Goal: Obtain resource: Download file/media

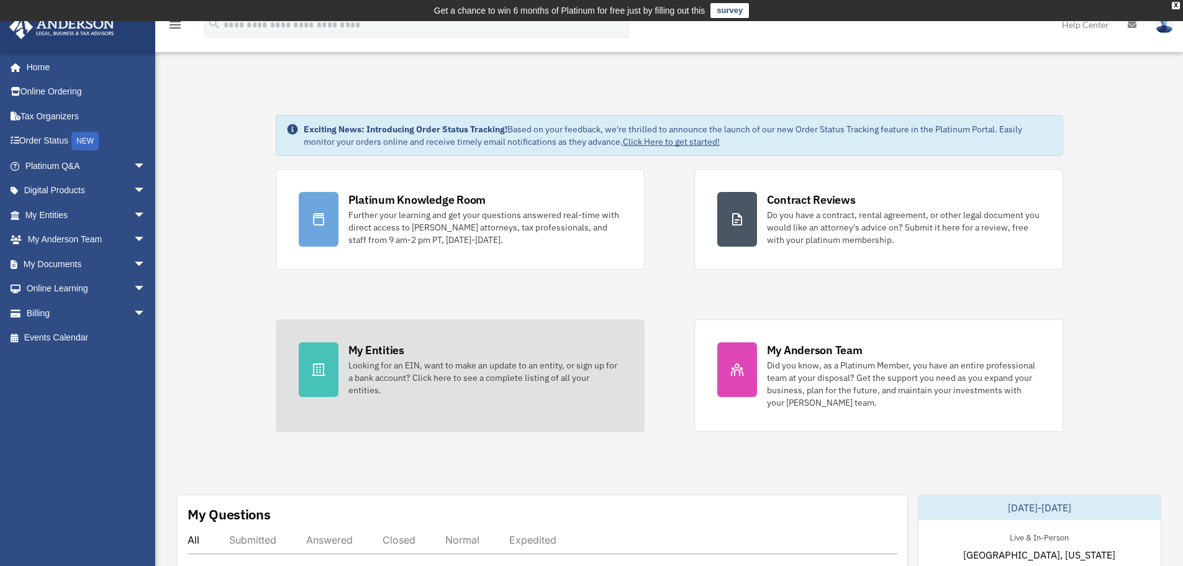
click at [439, 376] on div "Looking for an EIN, want to make an update to an entity, or sign up for a bank …" at bounding box center [485, 377] width 273 height 37
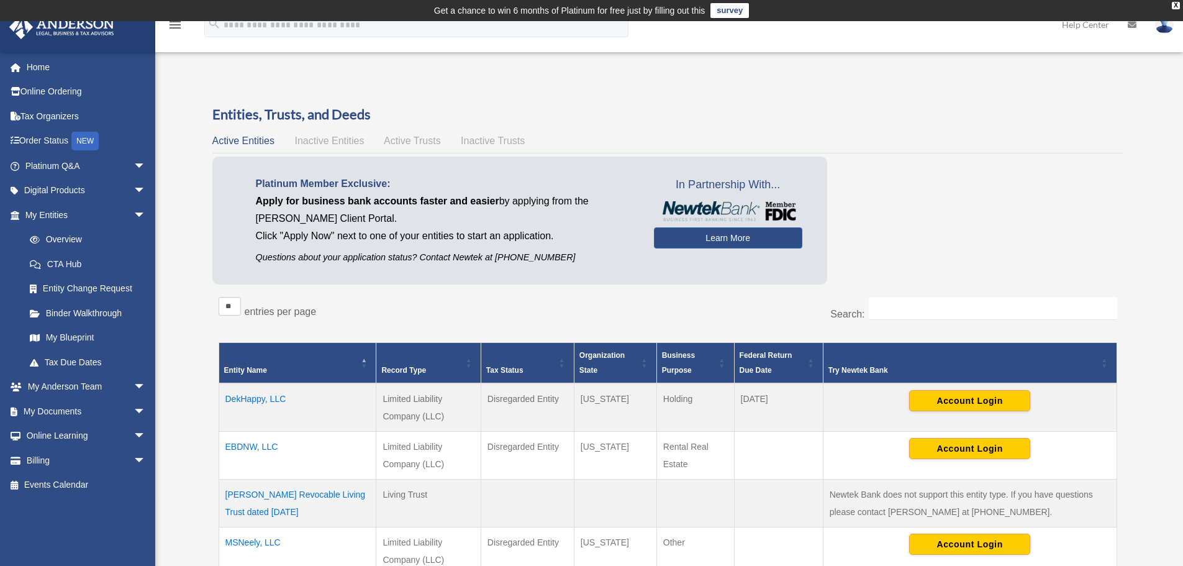
click at [255, 398] on td "DekHappy, LLC" at bounding box center [298, 407] width 158 height 48
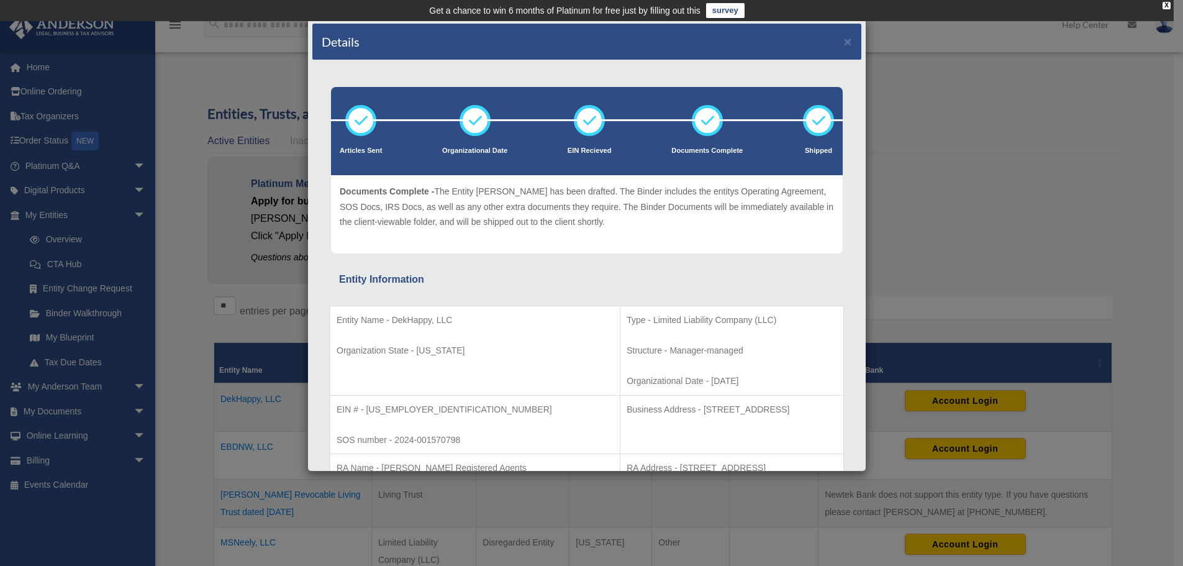
click at [1056, 163] on div "Details × Articles Sent Organizational Date" at bounding box center [591, 283] width 1183 height 566
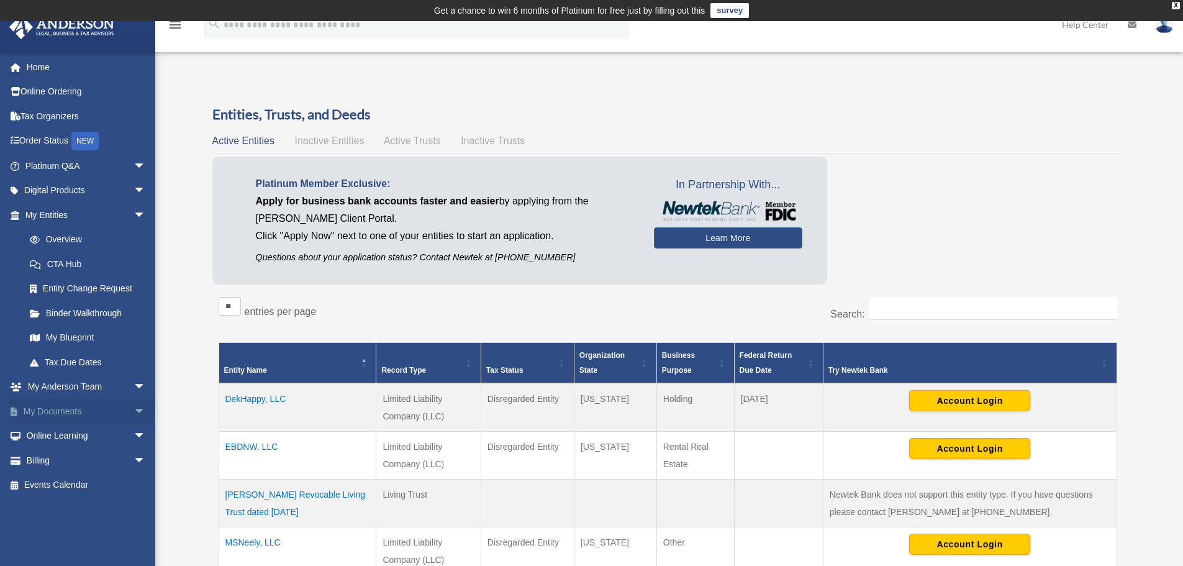
click at [134, 406] on span "arrow_drop_down" at bounding box center [146, 411] width 25 height 25
click at [55, 429] on link "Box" at bounding box center [90, 436] width 147 height 25
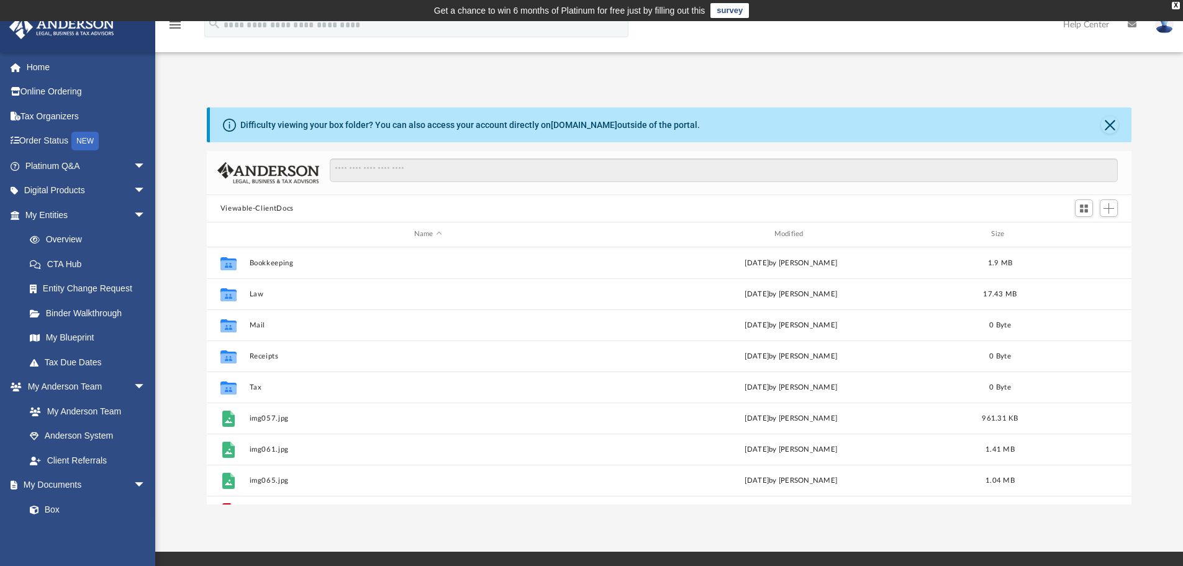
scroll to position [273, 916]
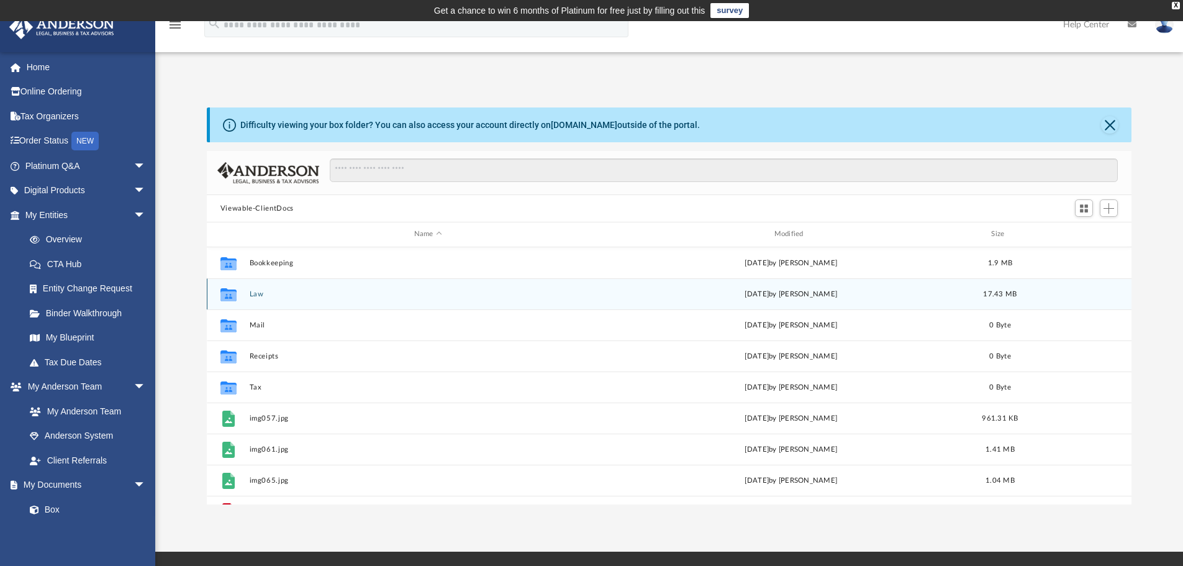
click at [250, 292] on button "Law" at bounding box center [428, 294] width 358 height 8
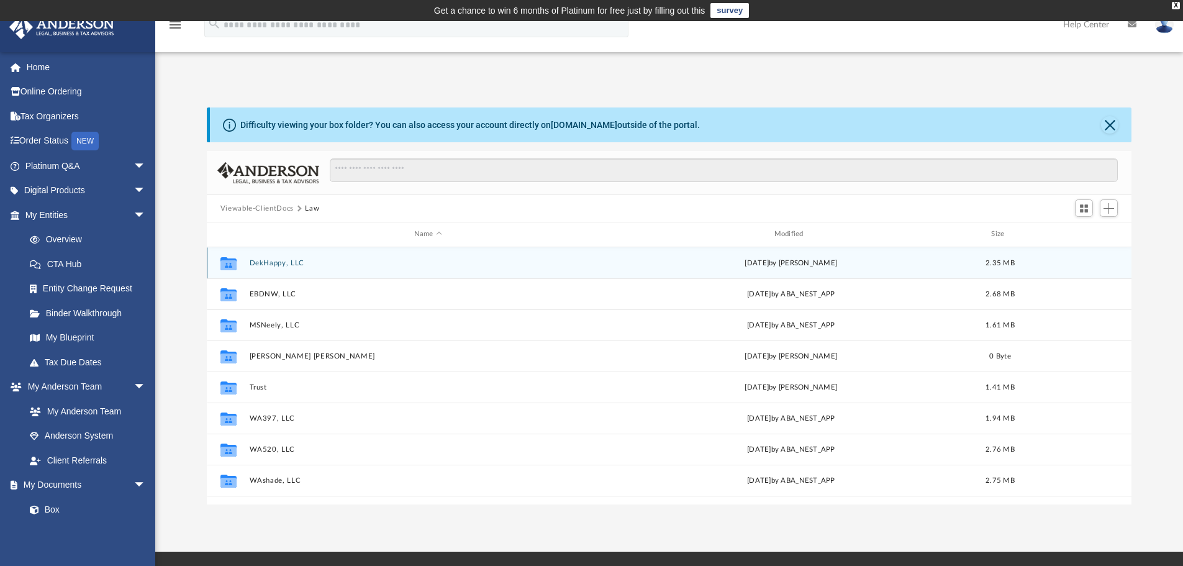
click at [254, 257] on div "Collaborated Folder DekHappy, LLC Tue Jan 14 2025 by Mya Ford 2.35 MB" at bounding box center [670, 262] width 926 height 31
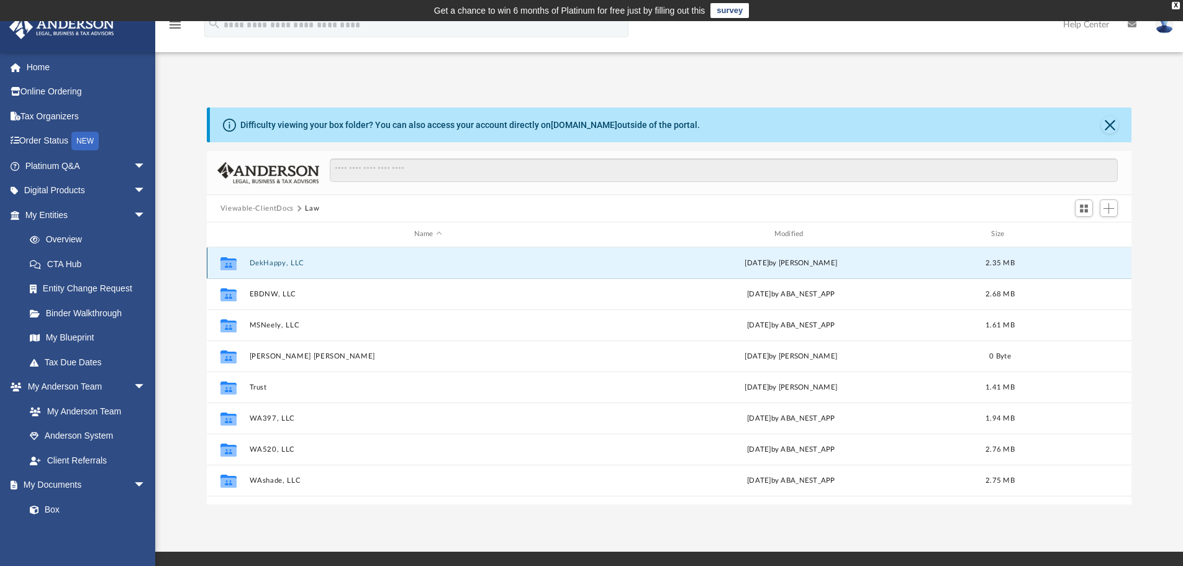
click at [254, 263] on button "DekHappy, LLC" at bounding box center [428, 263] width 358 height 8
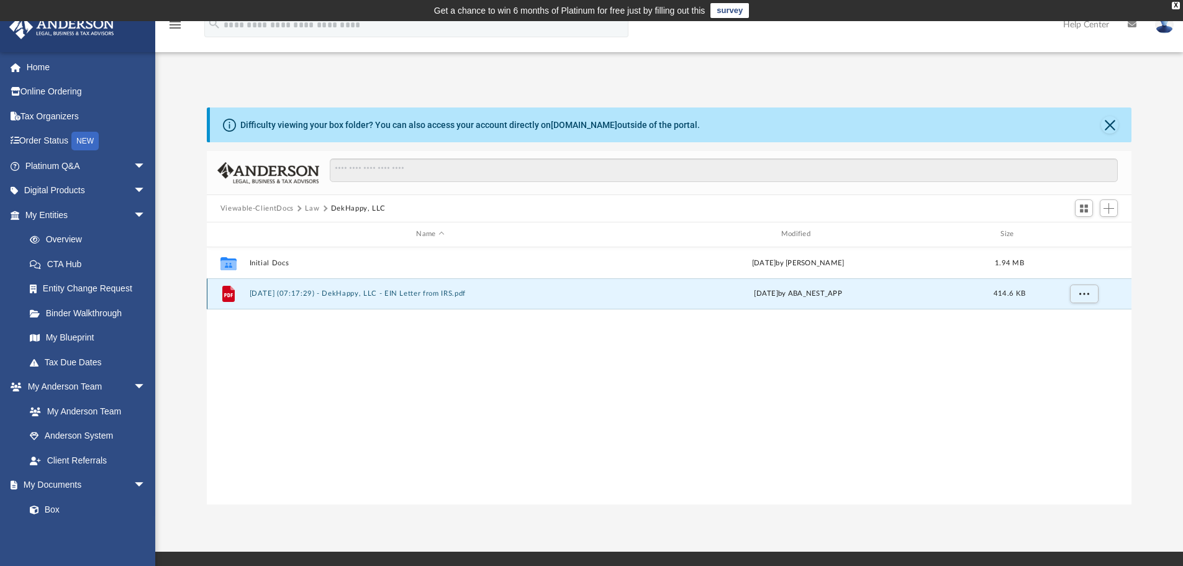
click at [253, 291] on button "2024.12.24 (07:17:29) - DekHappy, LLC - EIN Letter from IRS.pdf" at bounding box center [430, 293] width 362 height 8
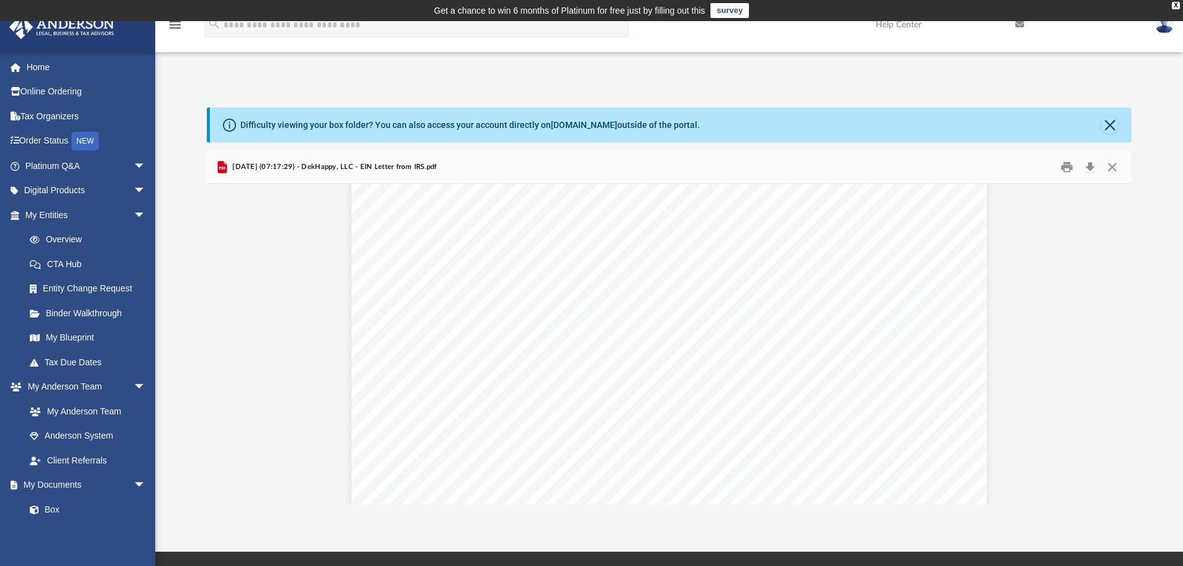
scroll to position [0, 0]
click at [1065, 165] on button "Print" at bounding box center [1067, 167] width 25 height 19
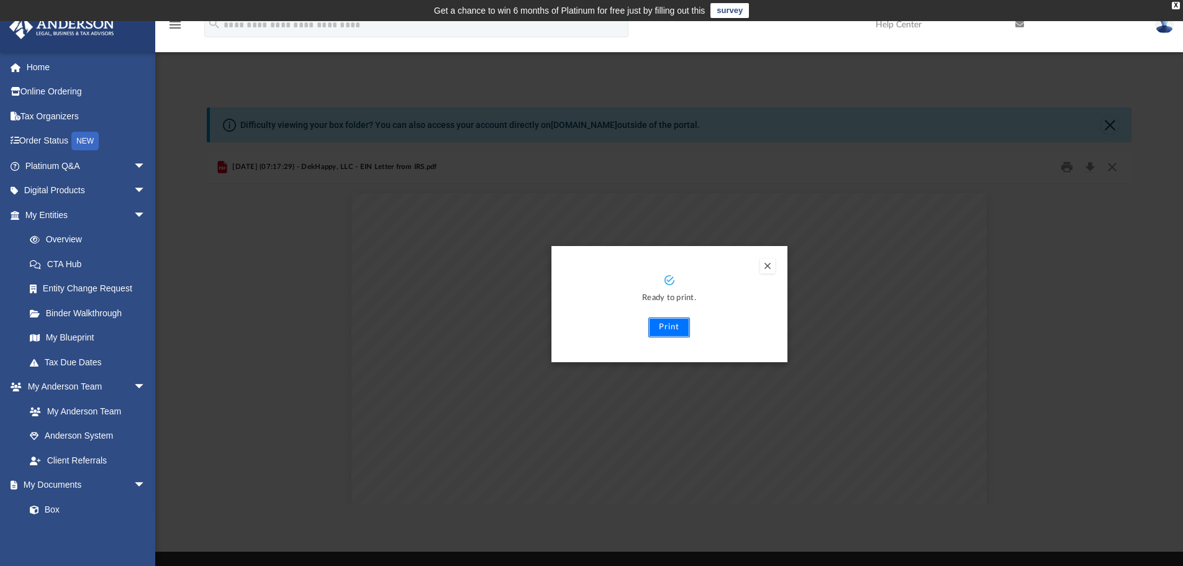
click at [668, 330] on button "Print" at bounding box center [670, 327] width 42 height 20
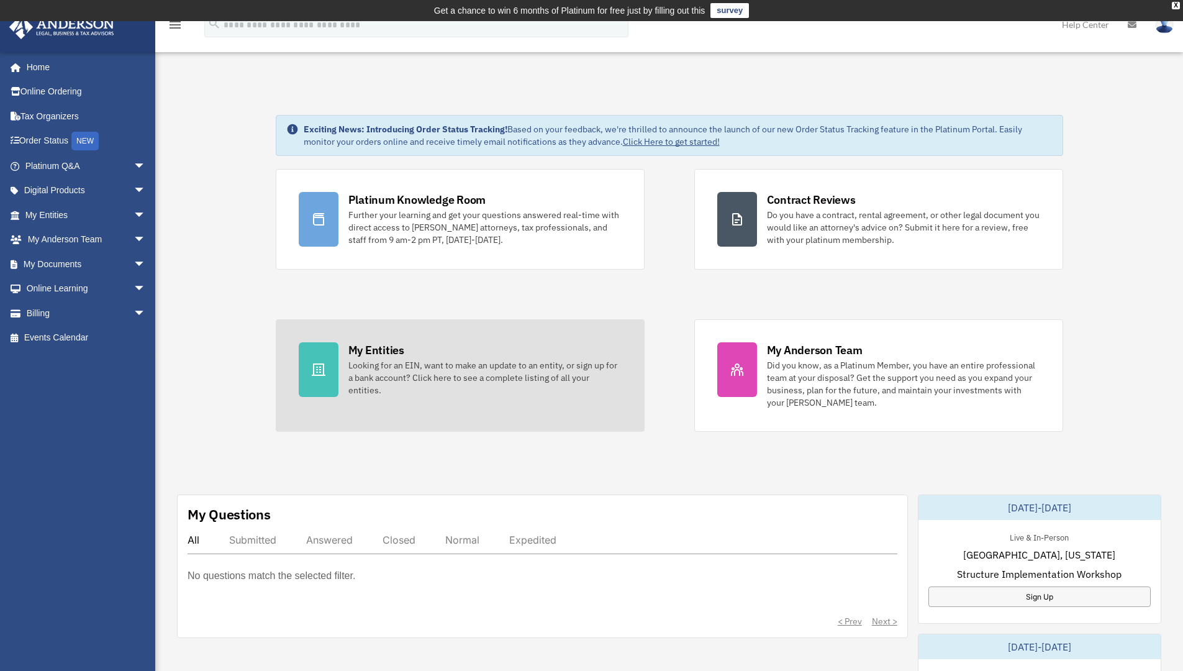
click at [416, 370] on div "Looking for an EIN, want to make an update to an entity, or sign up for a bank …" at bounding box center [485, 377] width 273 height 37
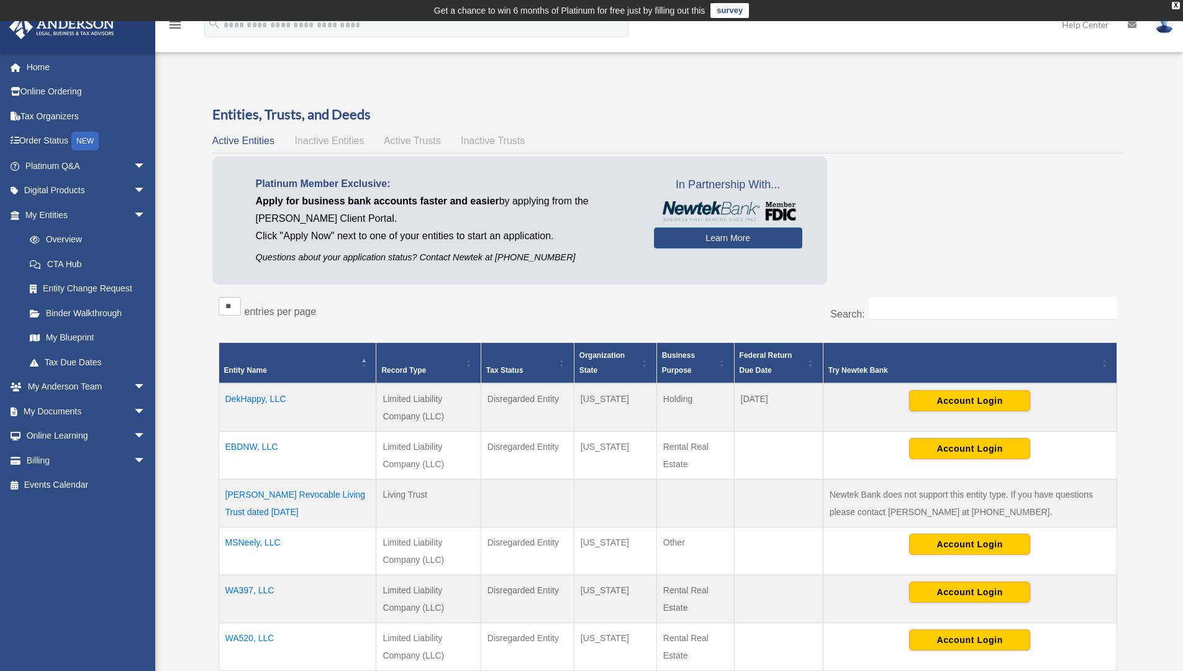
click at [244, 398] on td "DekHappy, LLC" at bounding box center [298, 407] width 158 height 48
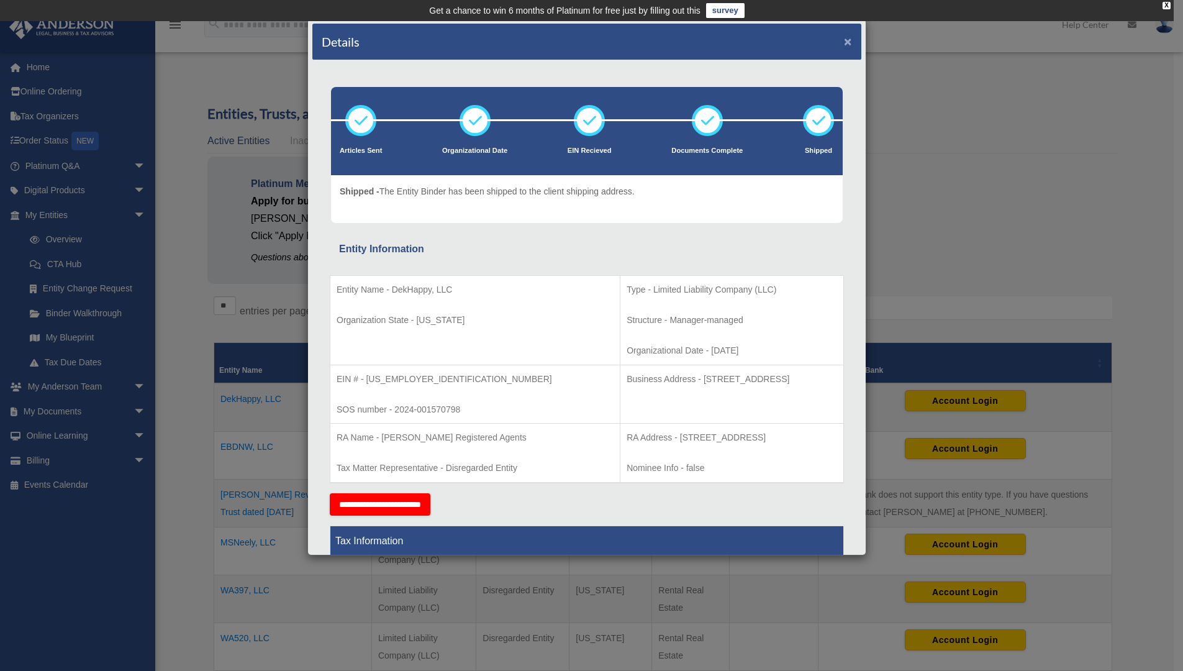
click at [844, 39] on button "×" at bounding box center [848, 41] width 8 height 13
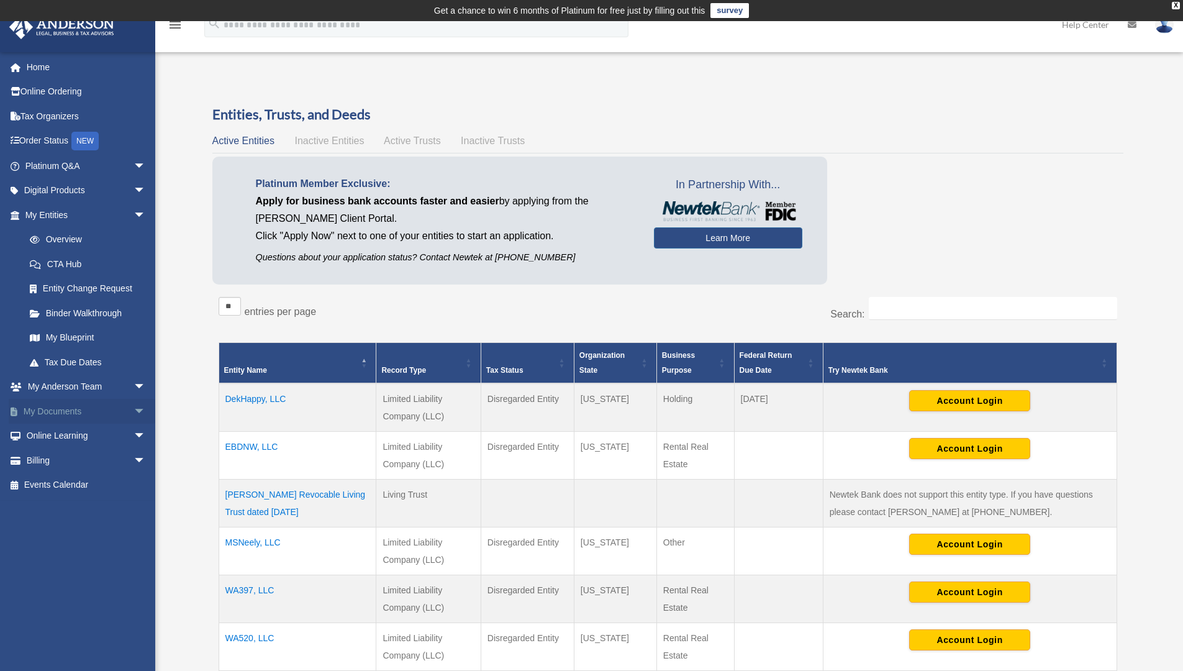
click at [51, 406] on link "My Documents arrow_drop_down" at bounding box center [87, 411] width 156 height 25
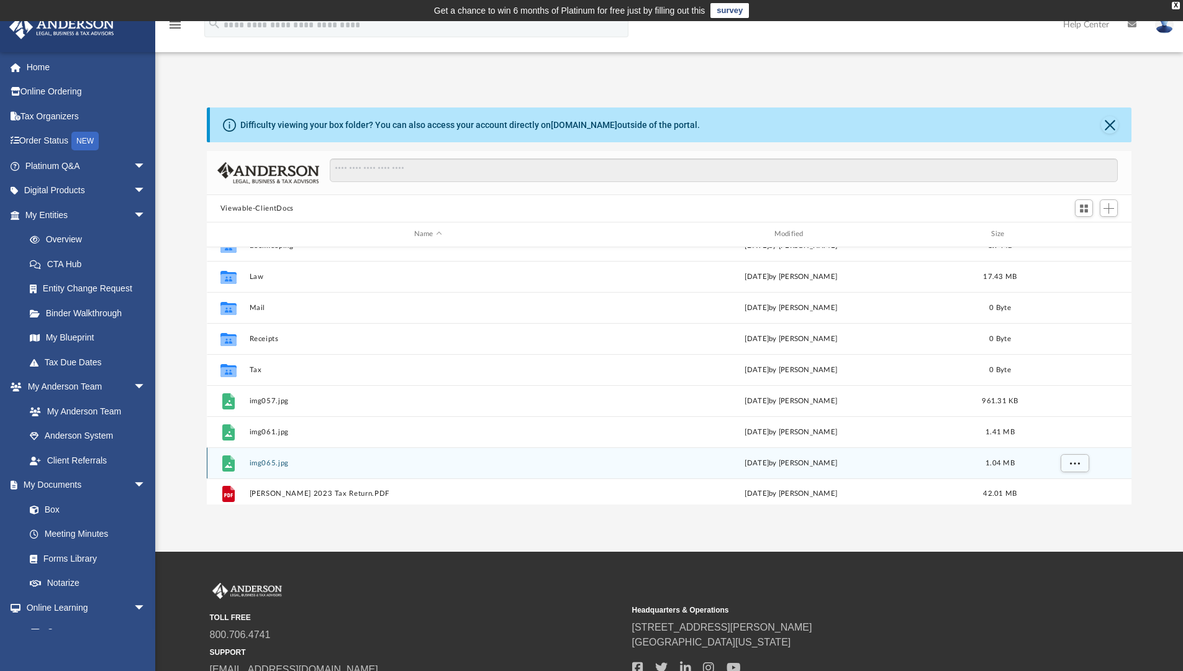
scroll to position [22, 0]
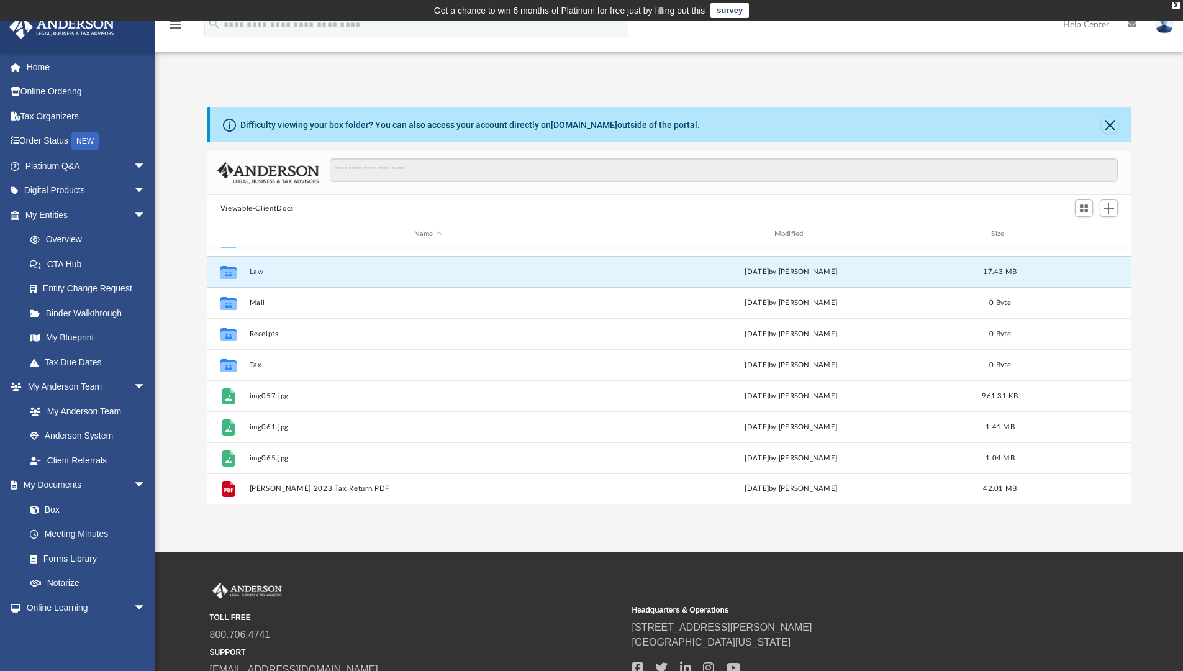
click at [252, 271] on button "Law" at bounding box center [428, 272] width 358 height 8
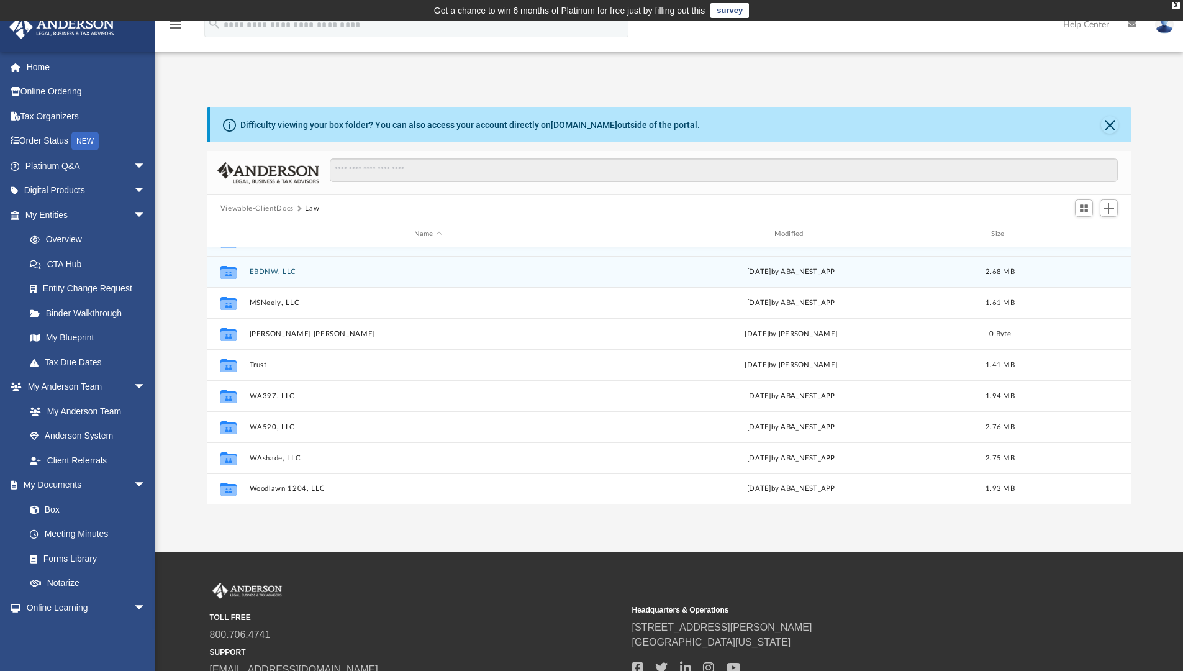
scroll to position [0, 0]
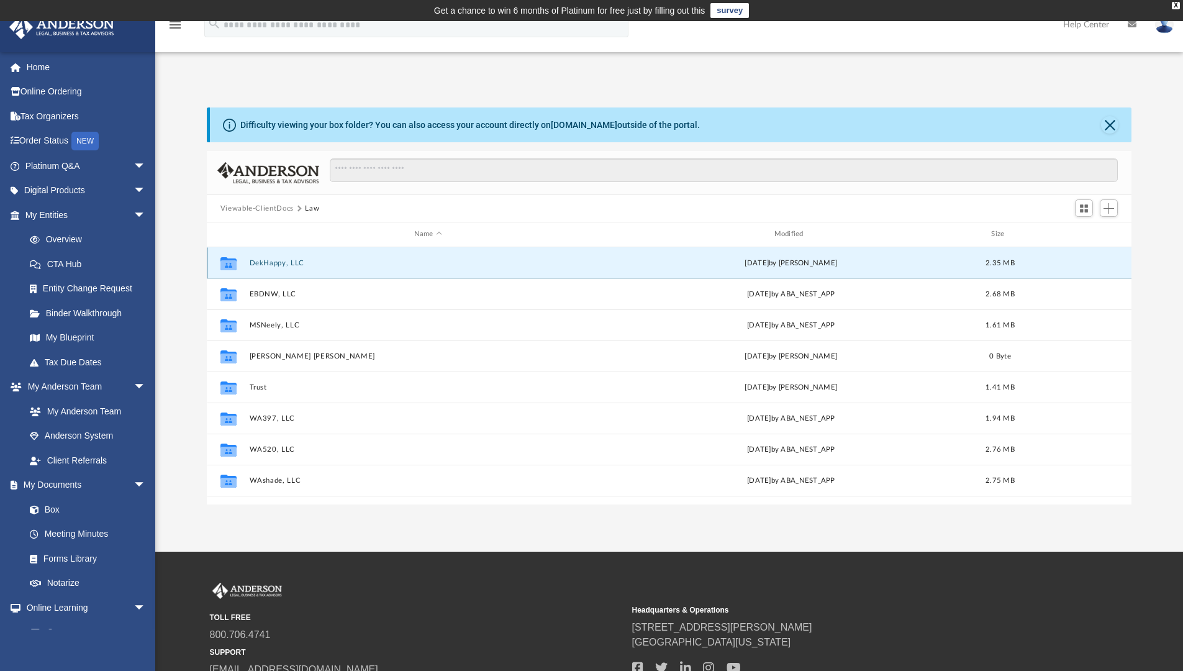
click at [275, 262] on button "DekHappy, LLC" at bounding box center [428, 263] width 358 height 8
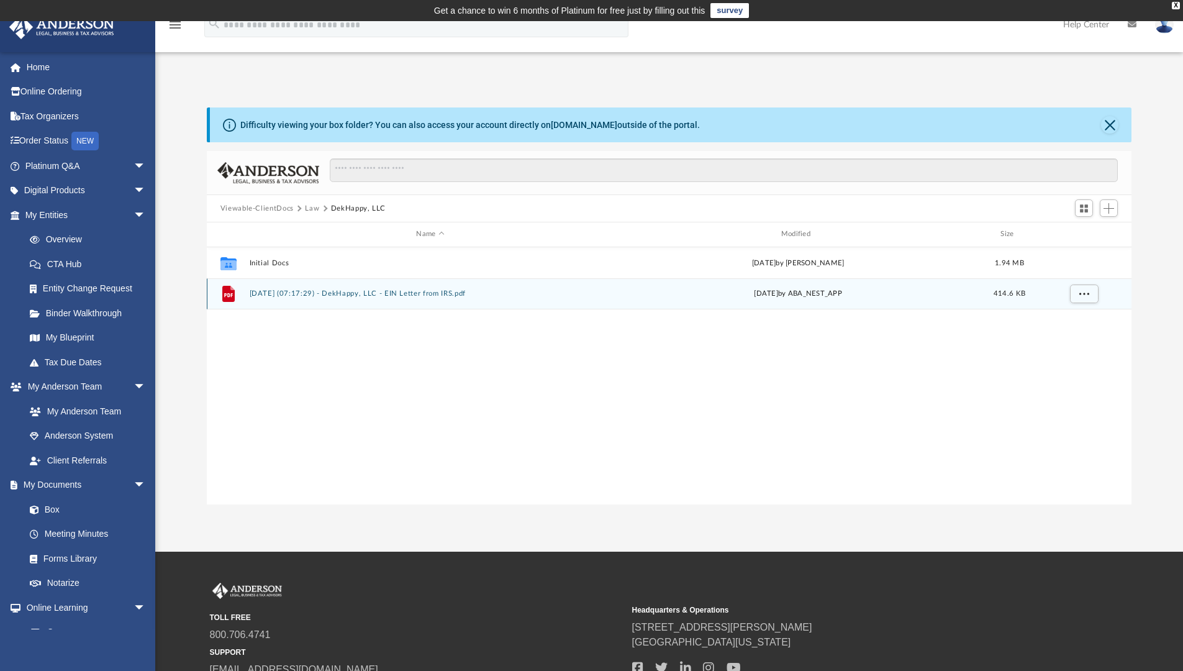
click at [266, 291] on button "2024.12.24 (07:17:29) - DekHappy, LLC - EIN Letter from IRS.pdf" at bounding box center [430, 293] width 362 height 8
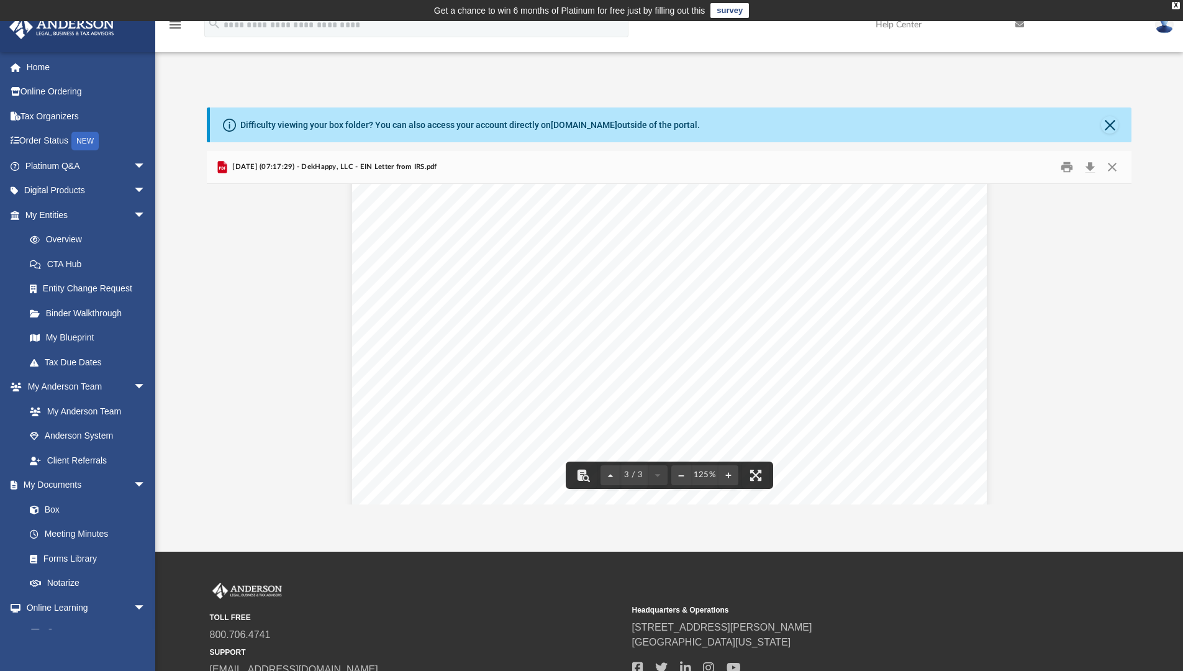
scroll to position [1572, 0]
click at [1114, 168] on button "Close" at bounding box center [1112, 167] width 22 height 19
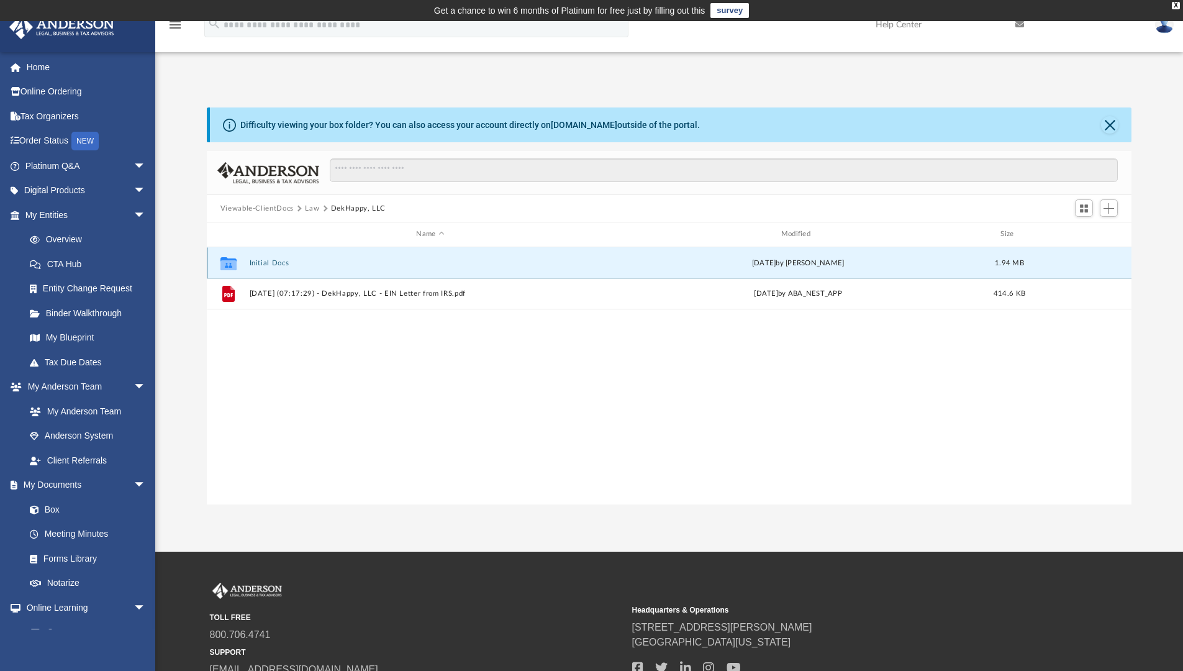
click at [259, 261] on button "Initial Docs" at bounding box center [430, 263] width 362 height 8
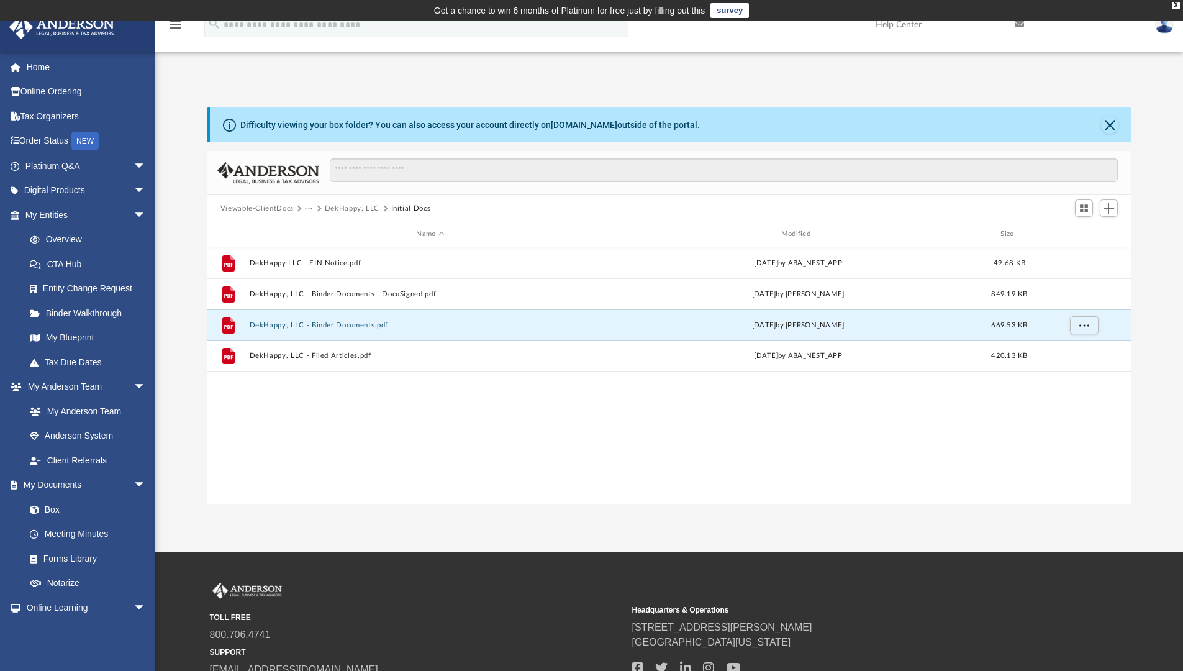
click at [274, 321] on button "DekHappy, LLC - Binder Documents.pdf" at bounding box center [430, 325] width 362 height 8
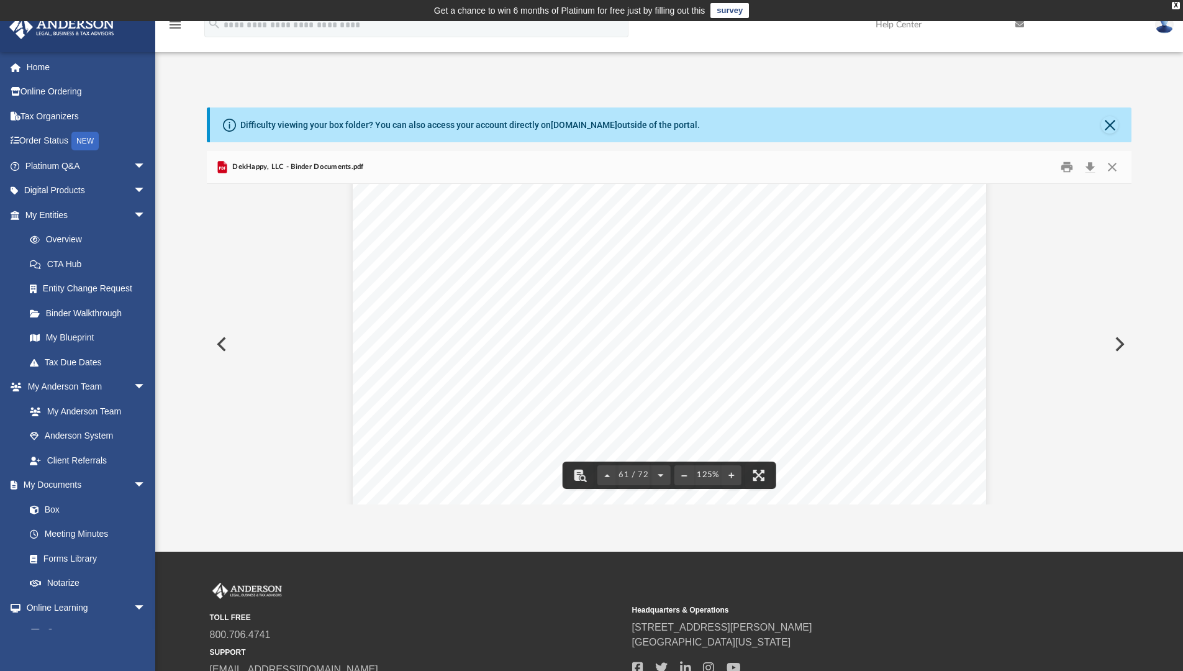
scroll to position [50620, 0]
click at [1113, 119] on button "Close" at bounding box center [1109, 124] width 17 height 17
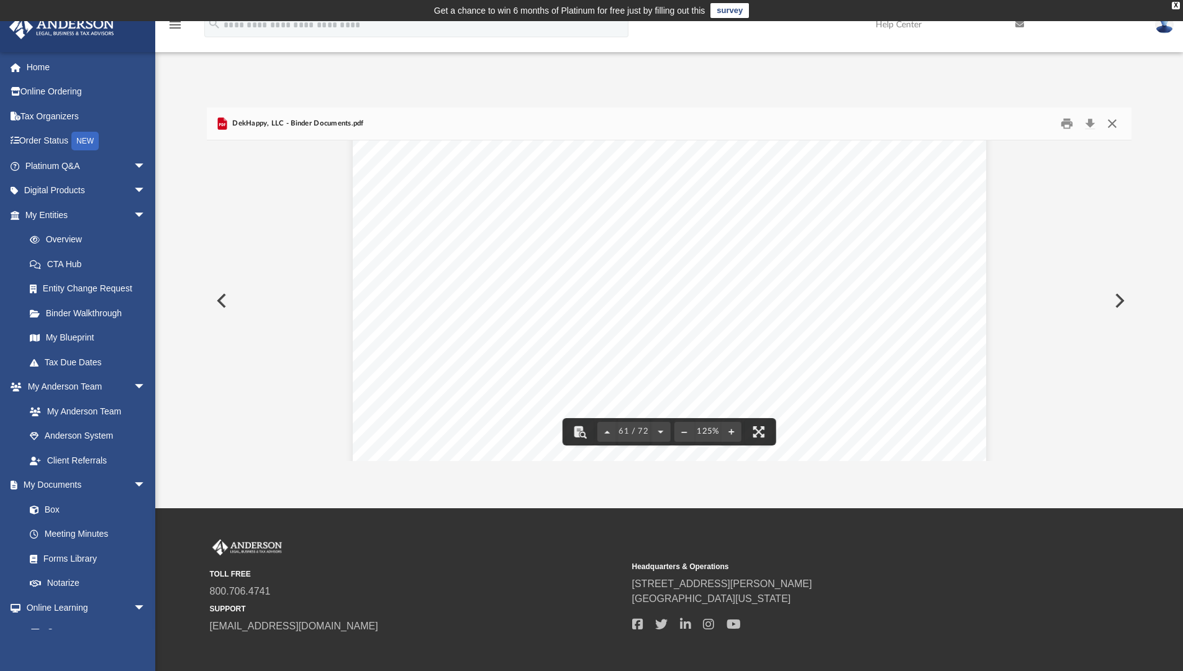
click at [1113, 124] on button "Close" at bounding box center [1112, 123] width 22 height 19
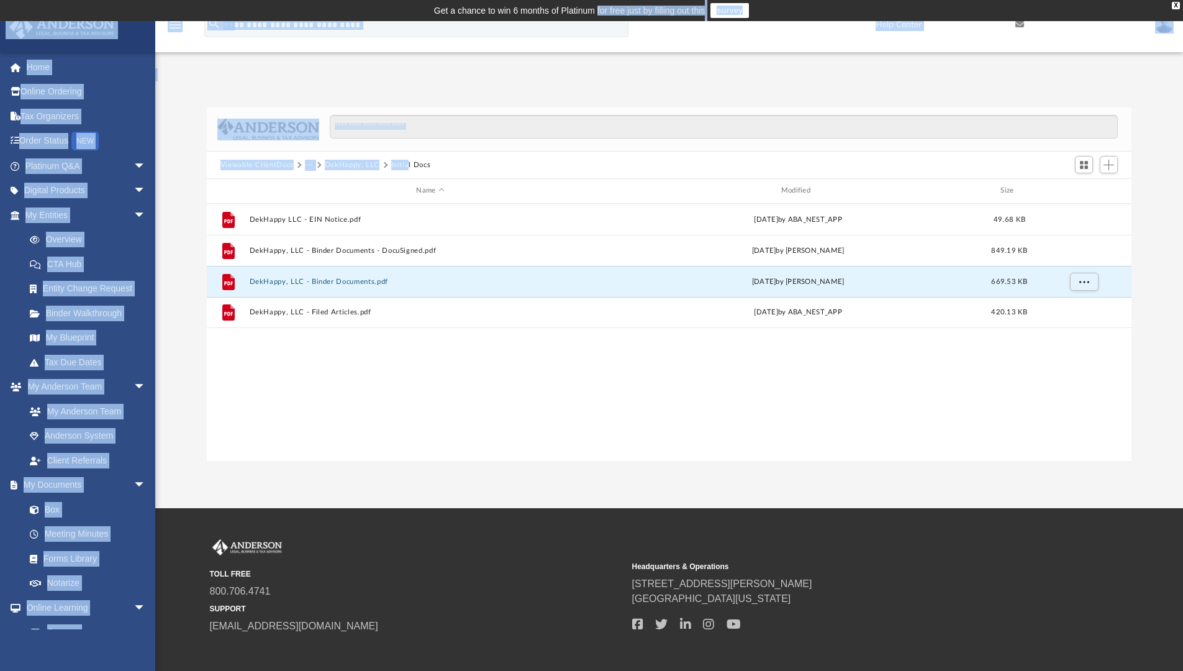
drag, startPoint x: 425, startPoint y: 6, endPoint x: 406, endPoint y: 166, distance: 162.0
click at [406, 166] on body "X Get a chance to win 6 months of Platinum for free just by filling out this su…" at bounding box center [591, 365] width 1183 height 731
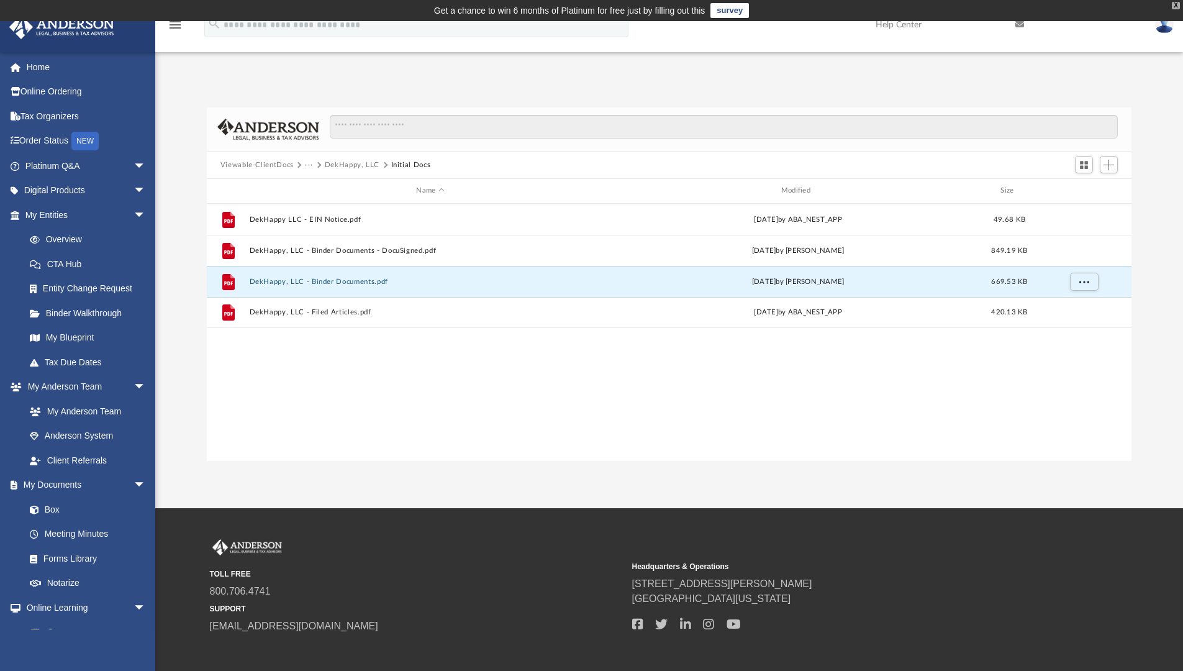
click at [1177, 5] on div "X" at bounding box center [1176, 5] width 8 height 7
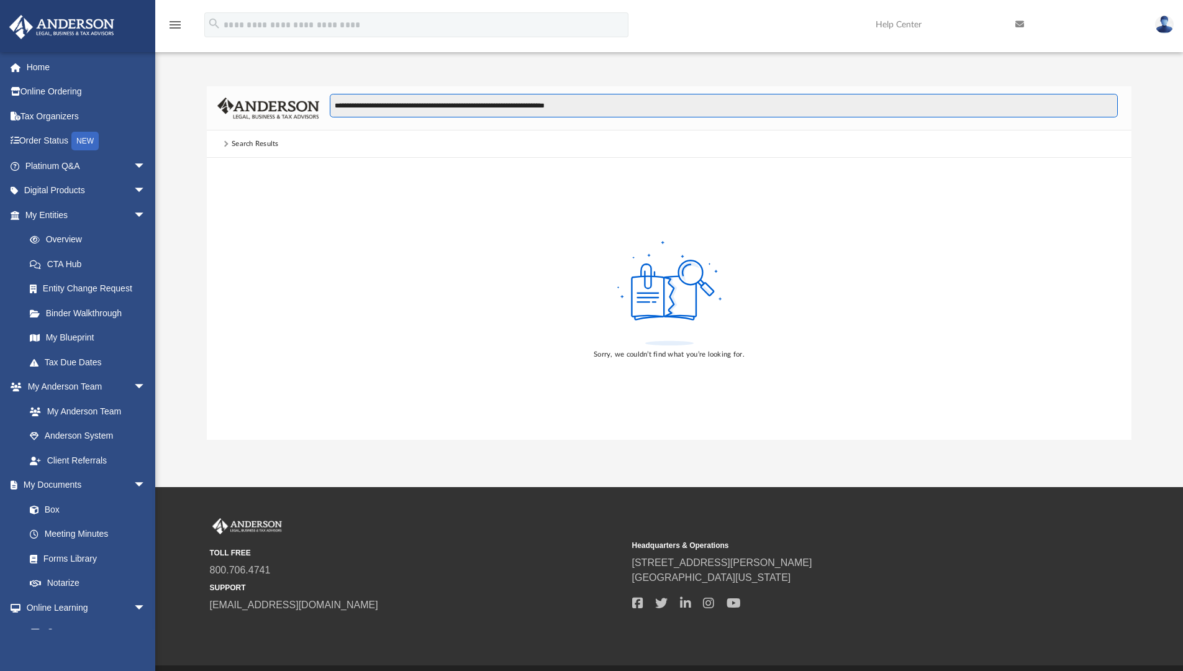
type input "**********"
click at [170, 22] on icon "menu" at bounding box center [175, 24] width 15 height 15
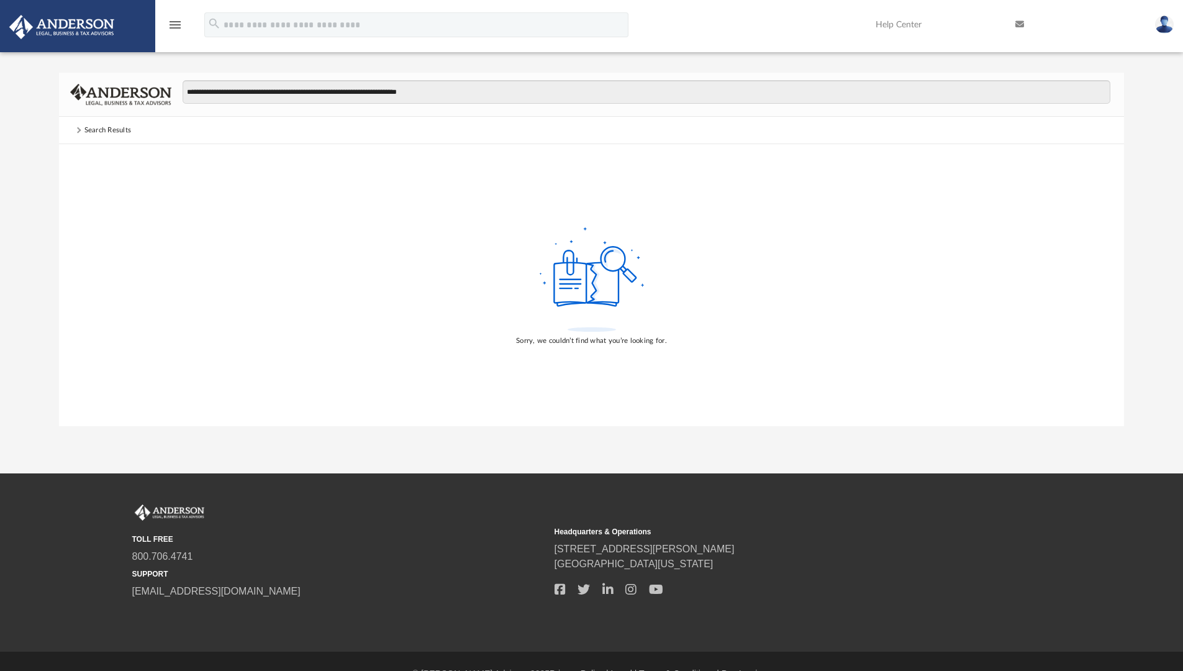
scroll to position [0, 0]
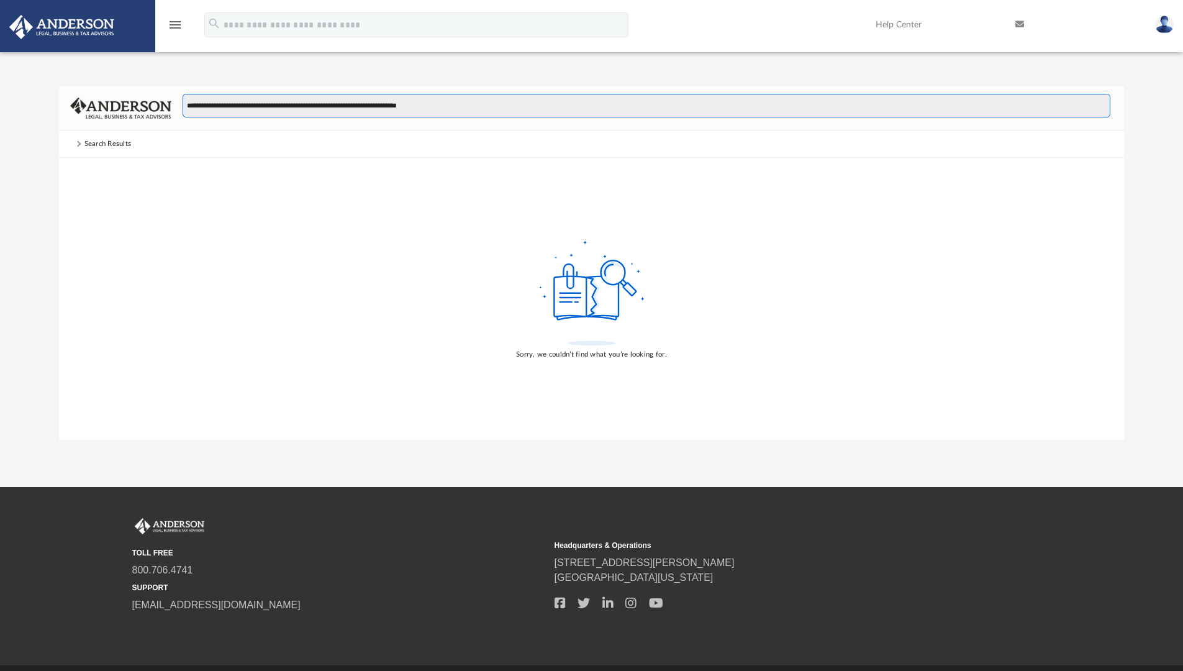
click at [212, 112] on input "**********" at bounding box center [647, 106] width 928 height 24
type input "**********"
drag, startPoint x: 692, startPoint y: 34, endPoint x: 857, endPoint y: 49, distance: 165.4
click at [857, 49] on div "**********" at bounding box center [591, 30] width 1165 height 42
click at [1006, 218] on div "Sorry, we couldn’t find what you’re looking for." at bounding box center [591, 299] width 1065 height 282
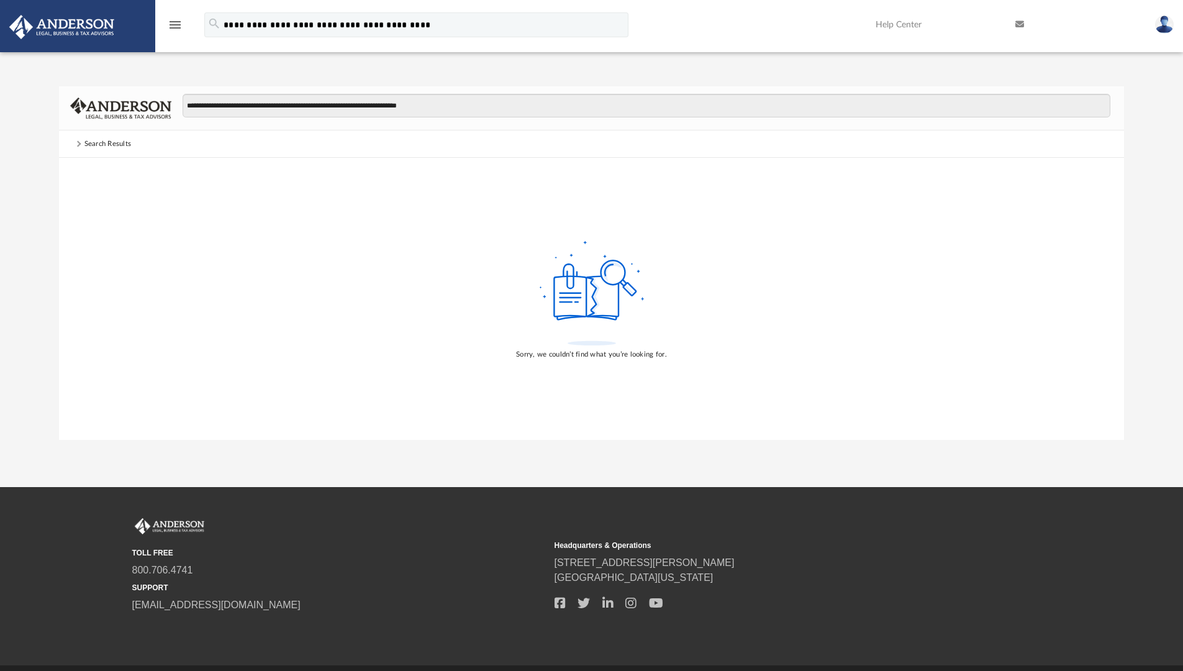
click at [973, 490] on div "**********" at bounding box center [591, 354] width 1183 height 709
